Goal: Subscribe to service/newsletter

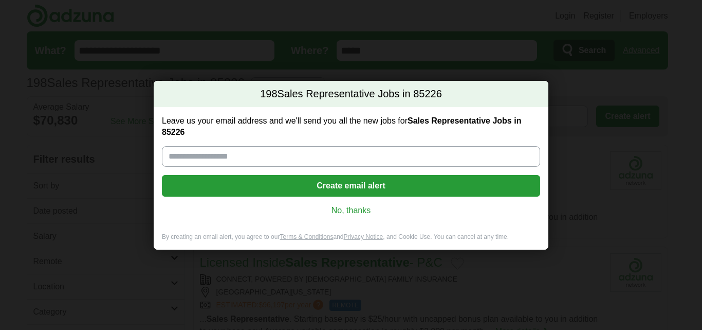
click at [360, 210] on link "No, thanks" at bounding box center [351, 210] width 362 height 11
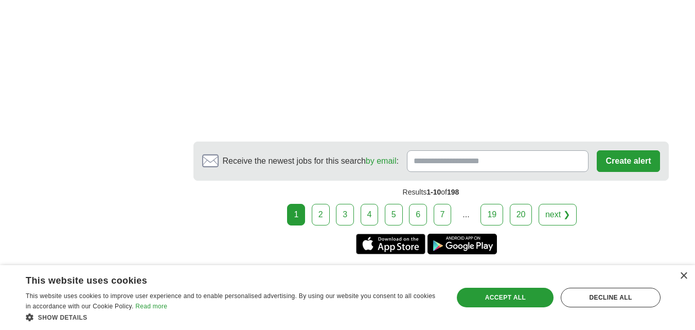
scroll to position [1754, 0]
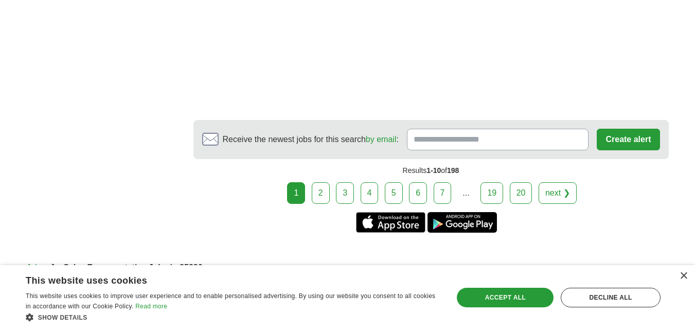
click at [329, 193] on link "2" at bounding box center [321, 193] width 18 height 22
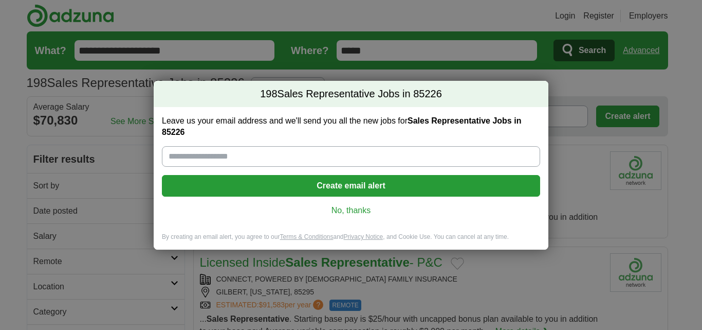
click at [285, 160] on input "Leave us your email address and we'll send you all the new jobs for Sales Repre…" at bounding box center [351, 156] width 378 height 21
type input "**********"
click at [320, 178] on button "Create email alert" at bounding box center [351, 186] width 378 height 22
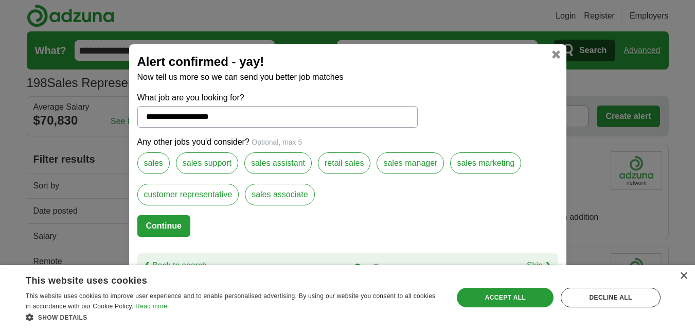
click at [152, 157] on label "sales" at bounding box center [153, 163] width 32 height 22
click at [192, 188] on label "customer representative" at bounding box center [188, 195] width 102 height 22
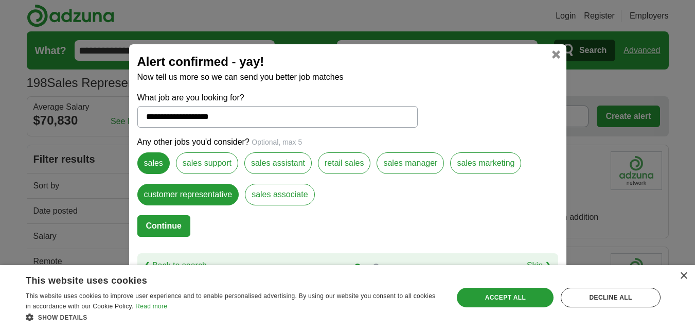
click at [414, 162] on label "sales manager" at bounding box center [409, 163] width 67 height 22
click at [179, 225] on button "Continue" at bounding box center [163, 226] width 53 height 22
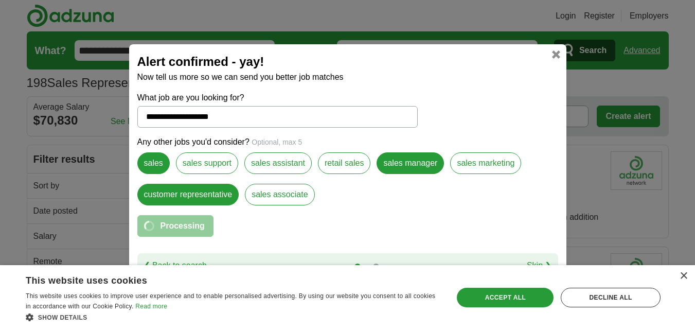
select select "**"
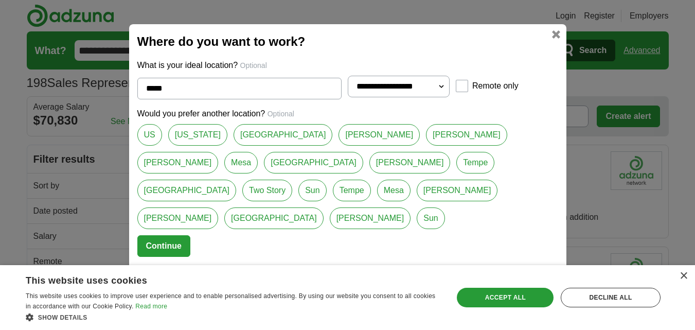
click at [190, 144] on link "[US_STATE]" at bounding box center [197, 135] width 59 height 22
click at [456, 173] on link "Tempe" at bounding box center [475, 163] width 38 height 22
click at [426, 146] on link "[PERSON_NAME]" at bounding box center [466, 135] width 81 height 22
click at [456, 172] on link "Tempe" at bounding box center [475, 163] width 38 height 22
type input "*****"
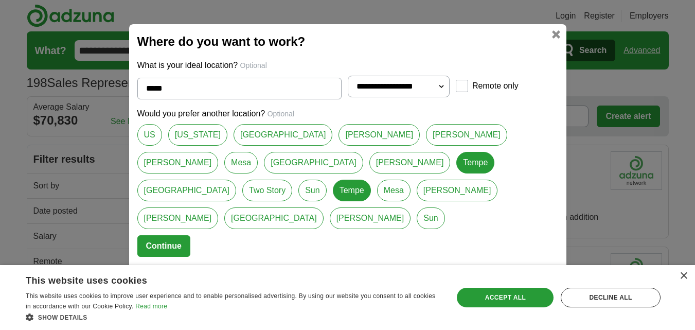
click at [169, 235] on button "Continue" at bounding box center [163, 246] width 53 height 22
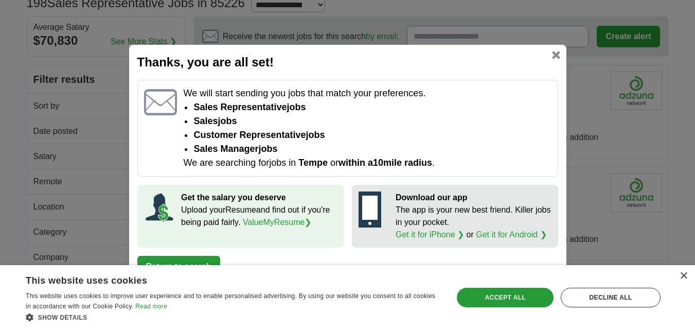
scroll to position [100, 0]
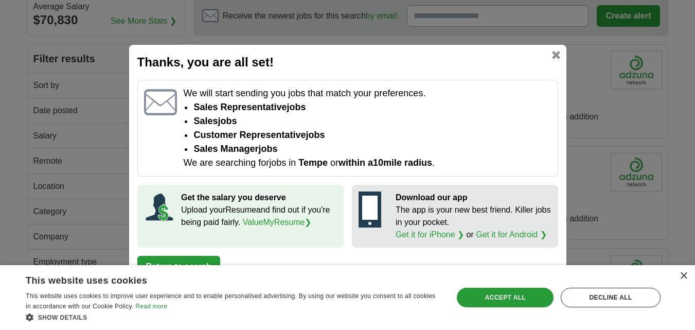
click at [205, 260] on button "Return to search" at bounding box center [178, 267] width 83 height 22
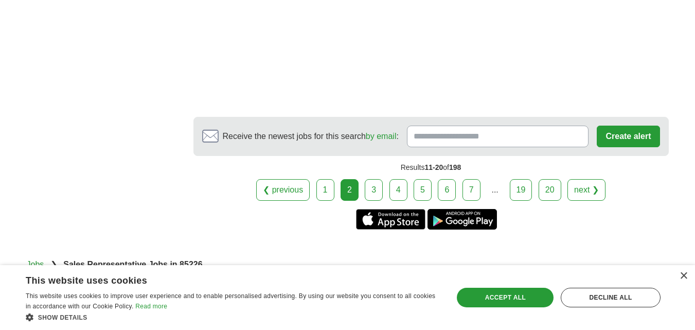
scroll to position [1740, 0]
